Goal: Check status: Check status

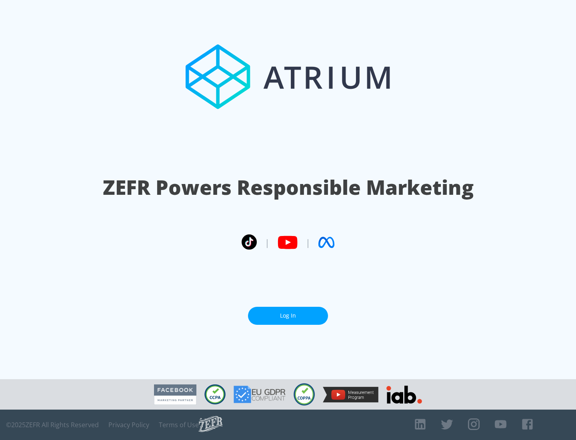
click at [288, 313] on link "Log In" at bounding box center [288, 316] width 80 height 18
